Goal: Complete application form: Complete application form

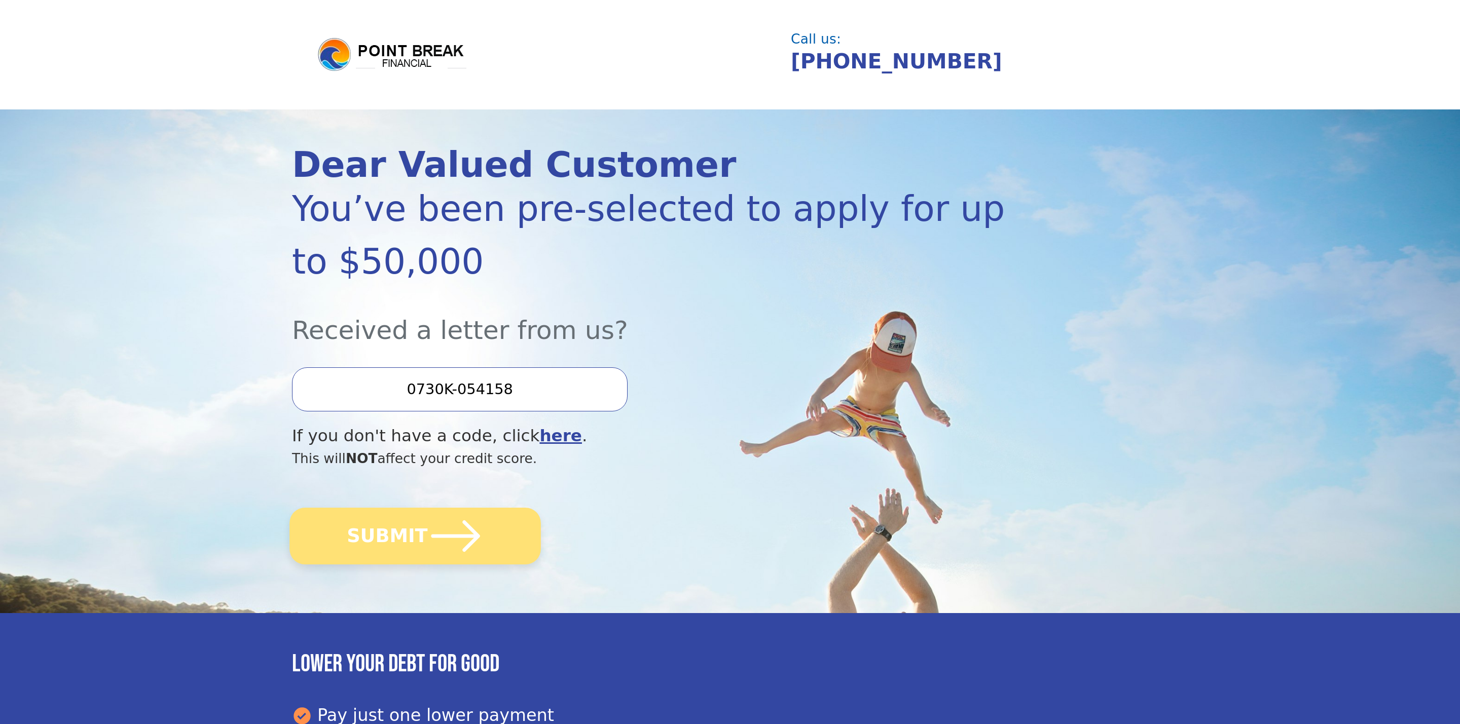
click at [447, 543] on icon "submit" at bounding box center [456, 536] width 56 height 56
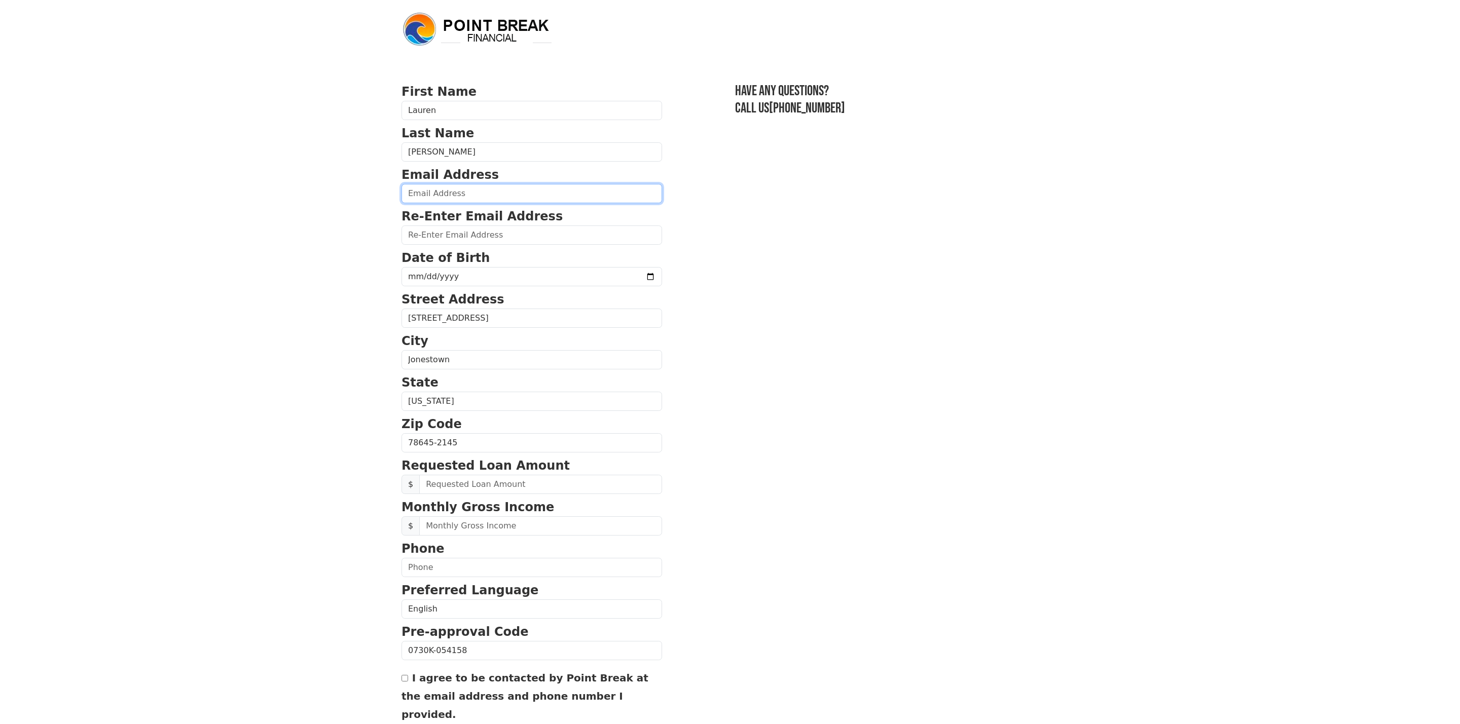
type input "[EMAIL_ADDRESS][DOMAIN_NAME]"
click at [469, 261] on strong "Date of Birth" at bounding box center [446, 258] width 88 height 14
click at [470, 234] on input "laurenhollymartin@gmail.com" at bounding box center [532, 235] width 261 height 19
click at [575, 235] on input "laurenhollymartin@gmail.com" at bounding box center [532, 235] width 261 height 19
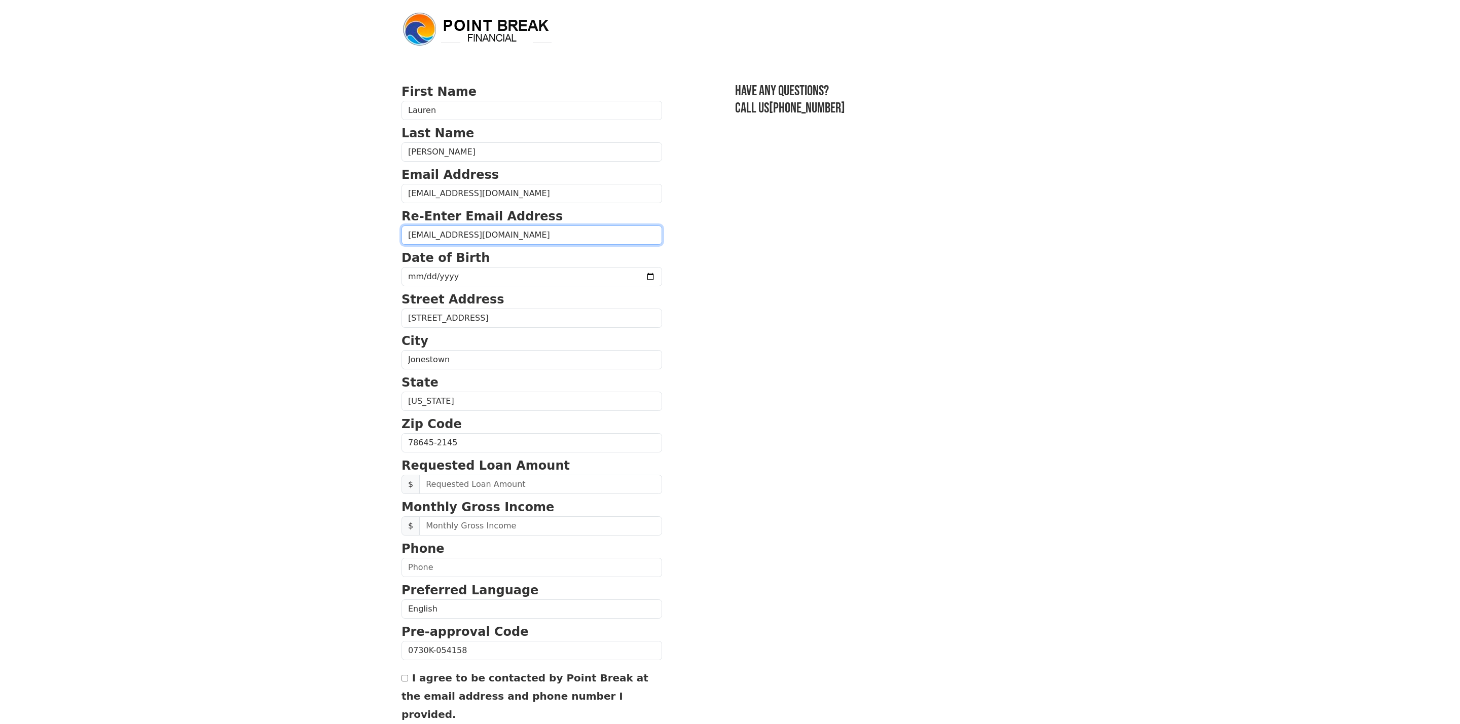
drag, startPoint x: 545, startPoint y: 238, endPoint x: 354, endPoint y: 233, distance: 190.7
click at [354, 233] on body "First Name Lauren Last Name Martin Email Address laurenholly07@gmail.com Re-Ent…" at bounding box center [730, 362] width 1460 height 724
click at [594, 284] on input "date" at bounding box center [532, 276] width 261 height 19
click at [559, 236] on input "email" at bounding box center [532, 235] width 261 height 19
type input "laurenholly07@gmail.com"
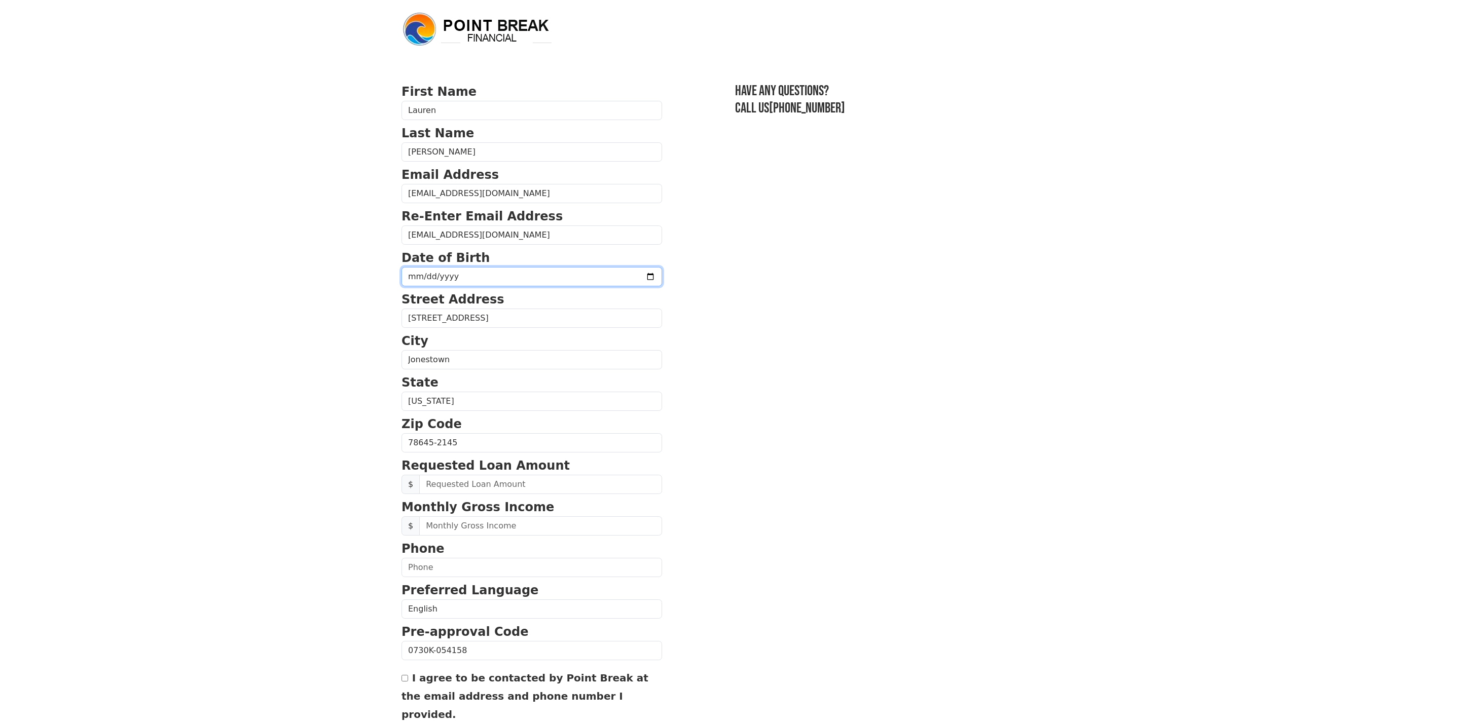
click at [478, 271] on input "date" at bounding box center [532, 276] width 261 height 19
type input "1989-05-11"
click at [749, 298] on section "First Name Lauren Last Name Martin Email Address laurenholly07@gmail.com Re-Ent…" at bounding box center [730, 444] width 657 height 723
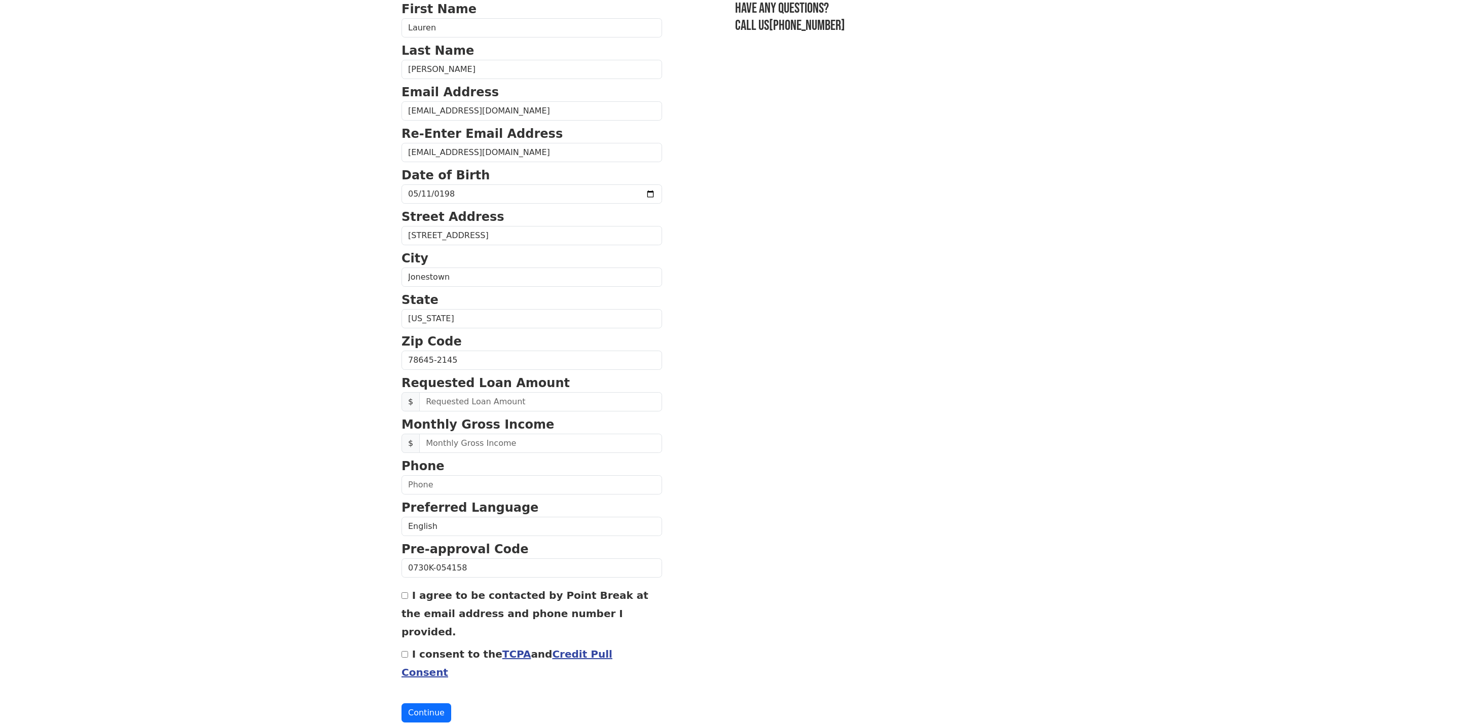
scroll to position [82, 0]
click at [488, 404] on input "text" at bounding box center [540, 402] width 243 height 19
drag, startPoint x: 492, startPoint y: 403, endPoint x: 405, endPoint y: 398, distance: 87.3
click at [410, 399] on div "$" at bounding box center [532, 402] width 261 height 19
type input "20,000.00"
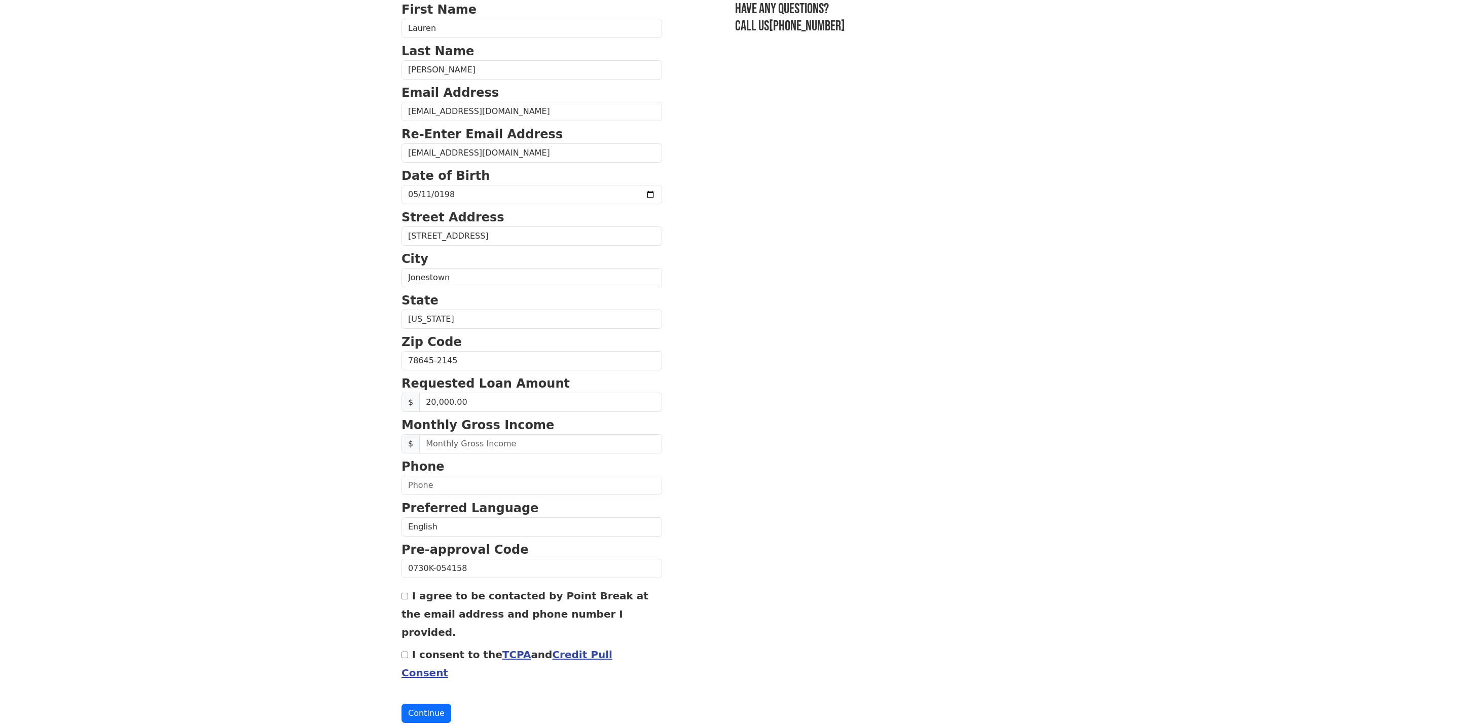
click at [1014, 356] on section "First Name Lauren Last Name Martin Email Address laurenholly07@gmail.com Re-Ent…" at bounding box center [730, 362] width 657 height 723
click at [483, 445] on input "text" at bounding box center [540, 443] width 243 height 19
type input "10,000.00"
type input "(512) 965-4577"
click at [713, 554] on section "First Name Lauren Last Name Martin Email Address laurenholly07@gmail.com Re-Ent…" at bounding box center [730, 362] width 657 height 723
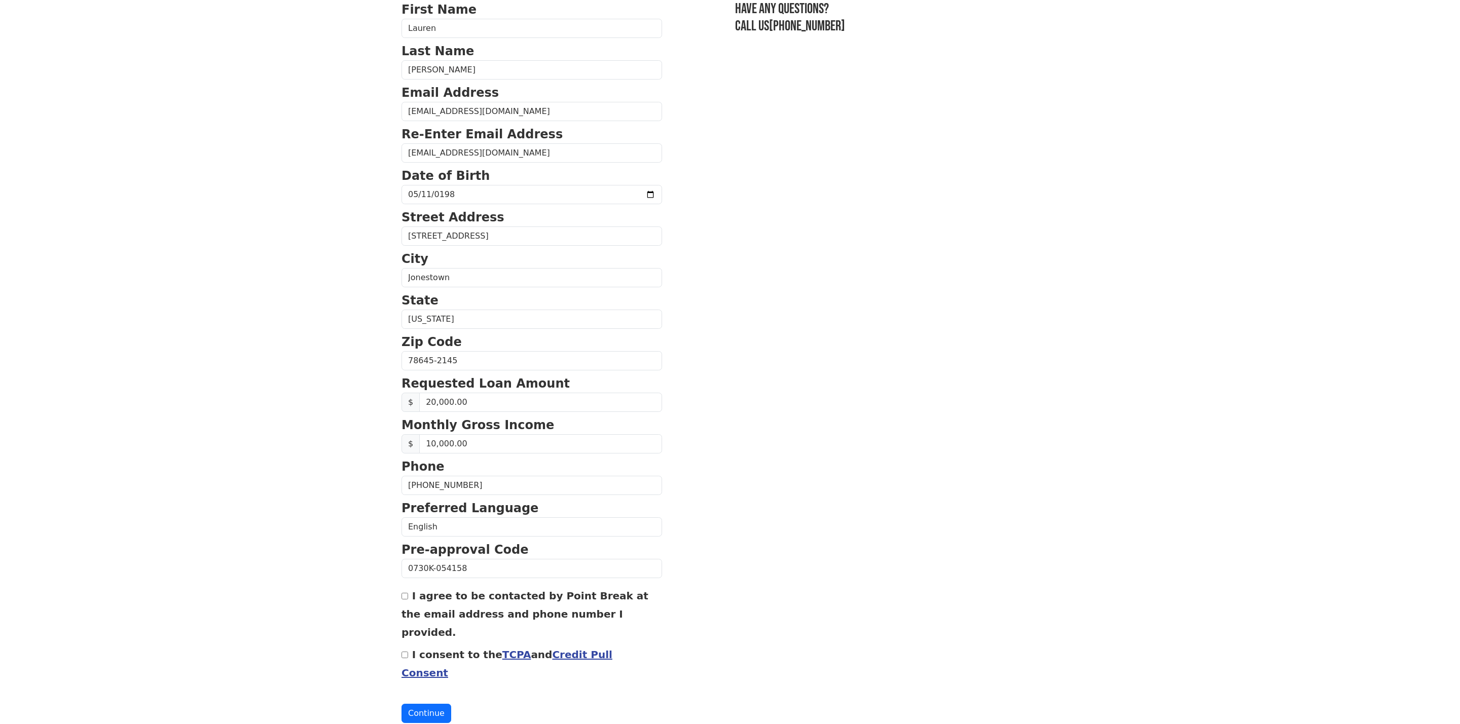
click at [404, 652] on input "I consent to the TCPA and Credit Pull Consent" at bounding box center [405, 655] width 7 height 7
checkbox input "true"
click at [407, 602] on div "I agree to be contacted by Point Break at the email address and phone number I …" at bounding box center [532, 614] width 261 height 55
click at [404, 600] on input "I agree to be contacted by Point Break at the email address and phone number I …" at bounding box center [405, 596] width 7 height 7
checkbox input "true"
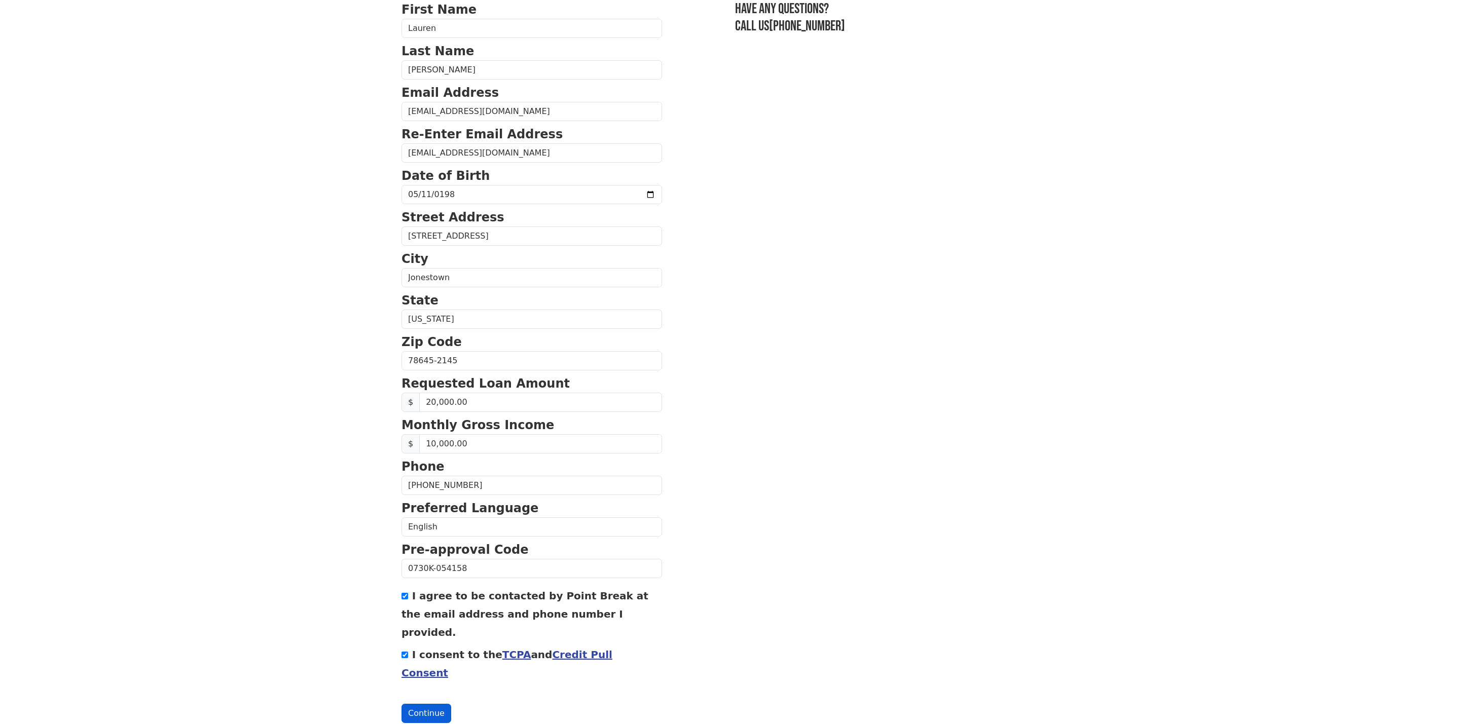
click at [430, 704] on button "Continue" at bounding box center [427, 713] width 50 height 19
